Goal: Task Accomplishment & Management: Use online tool/utility

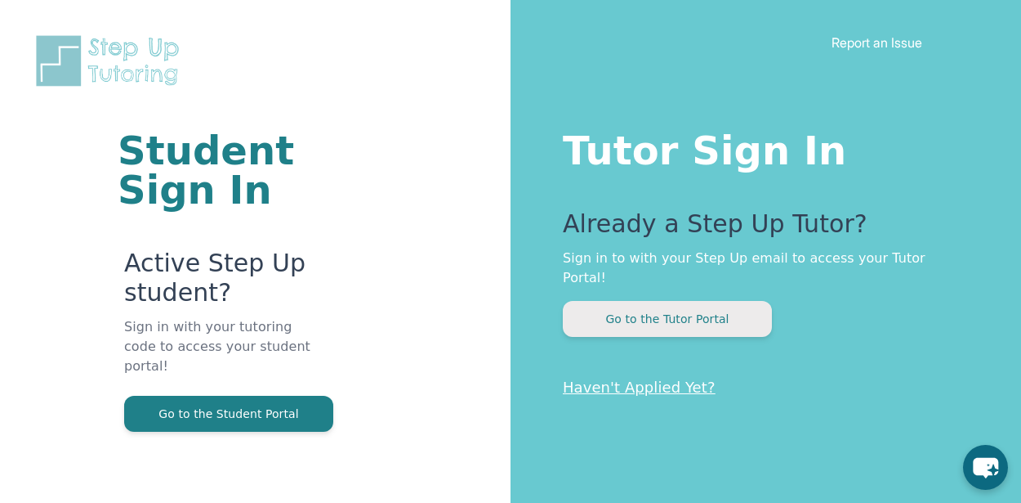
click at [668, 311] on button "Go to the Tutor Portal" at bounding box center [667, 319] width 209 height 36
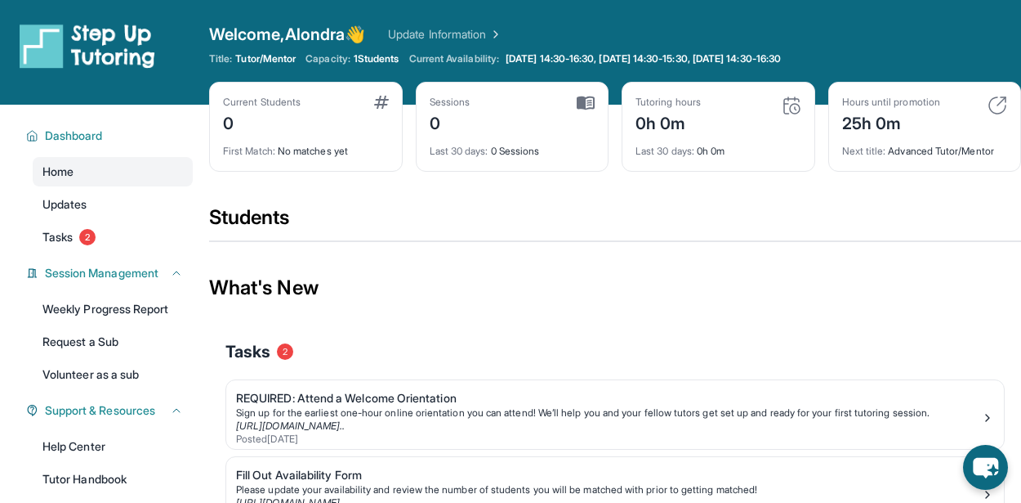
scroll to position [203, 0]
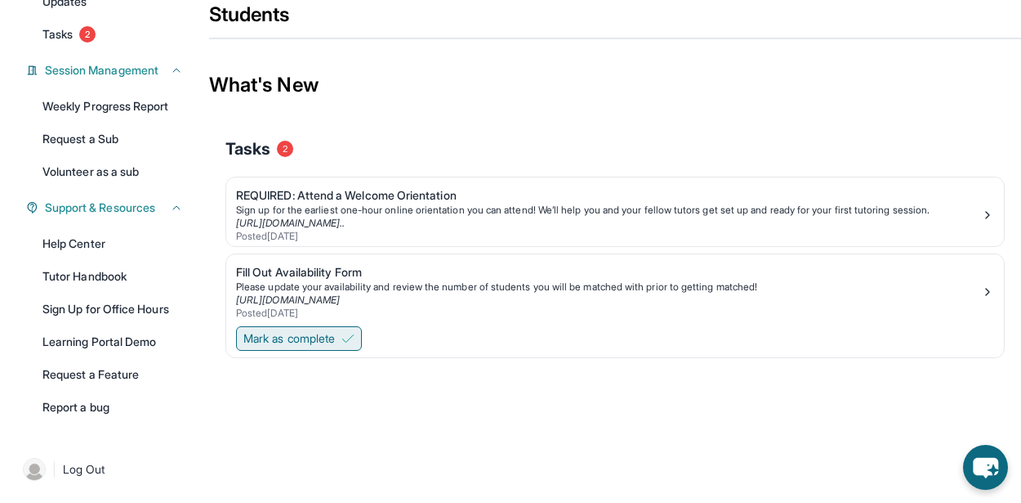
click at [287, 344] on button "Mark as complete" at bounding box center [299, 338] width 126 height 25
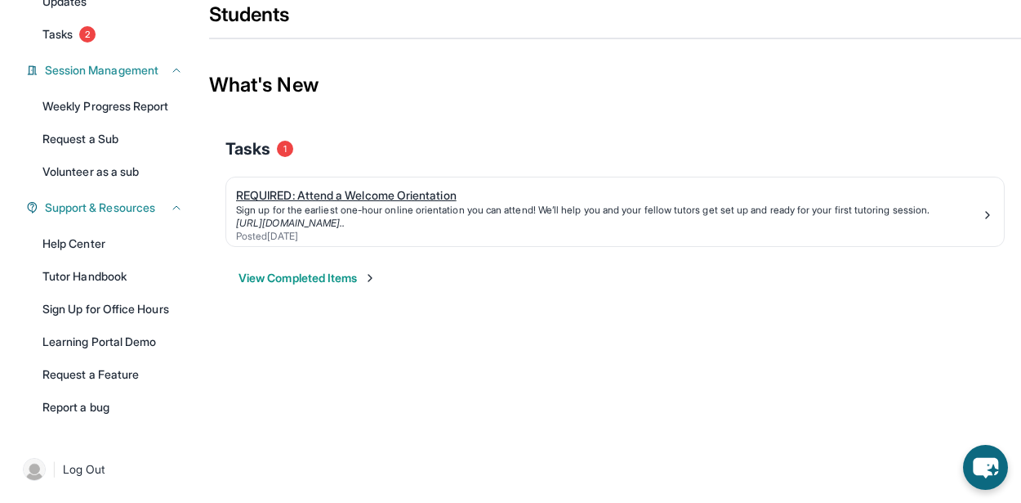
click at [875, 217] on div "[URL][DOMAIN_NAME].." at bounding box center [608, 223] width 745 height 13
